Goal: Task Accomplishment & Management: Complete application form

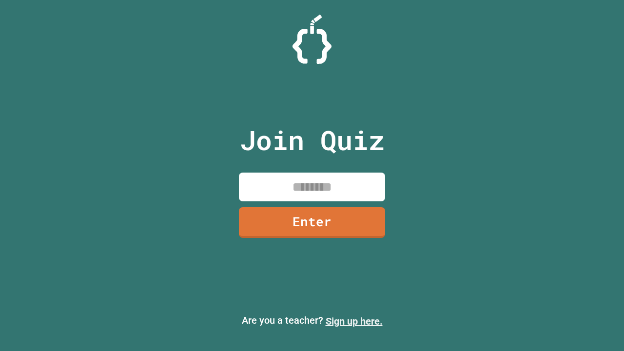
click at [354, 321] on link "Sign up here." at bounding box center [354, 321] width 57 height 12
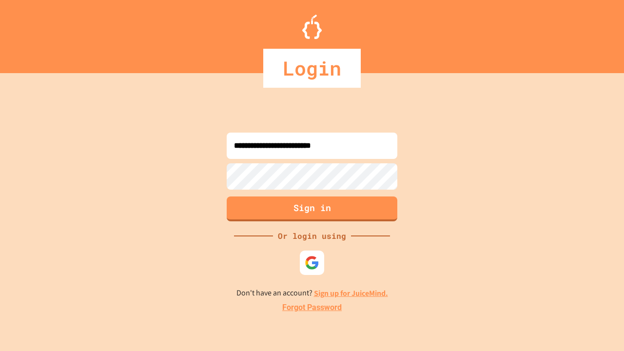
type input "**********"
